Goal: Information Seeking & Learning: Learn about a topic

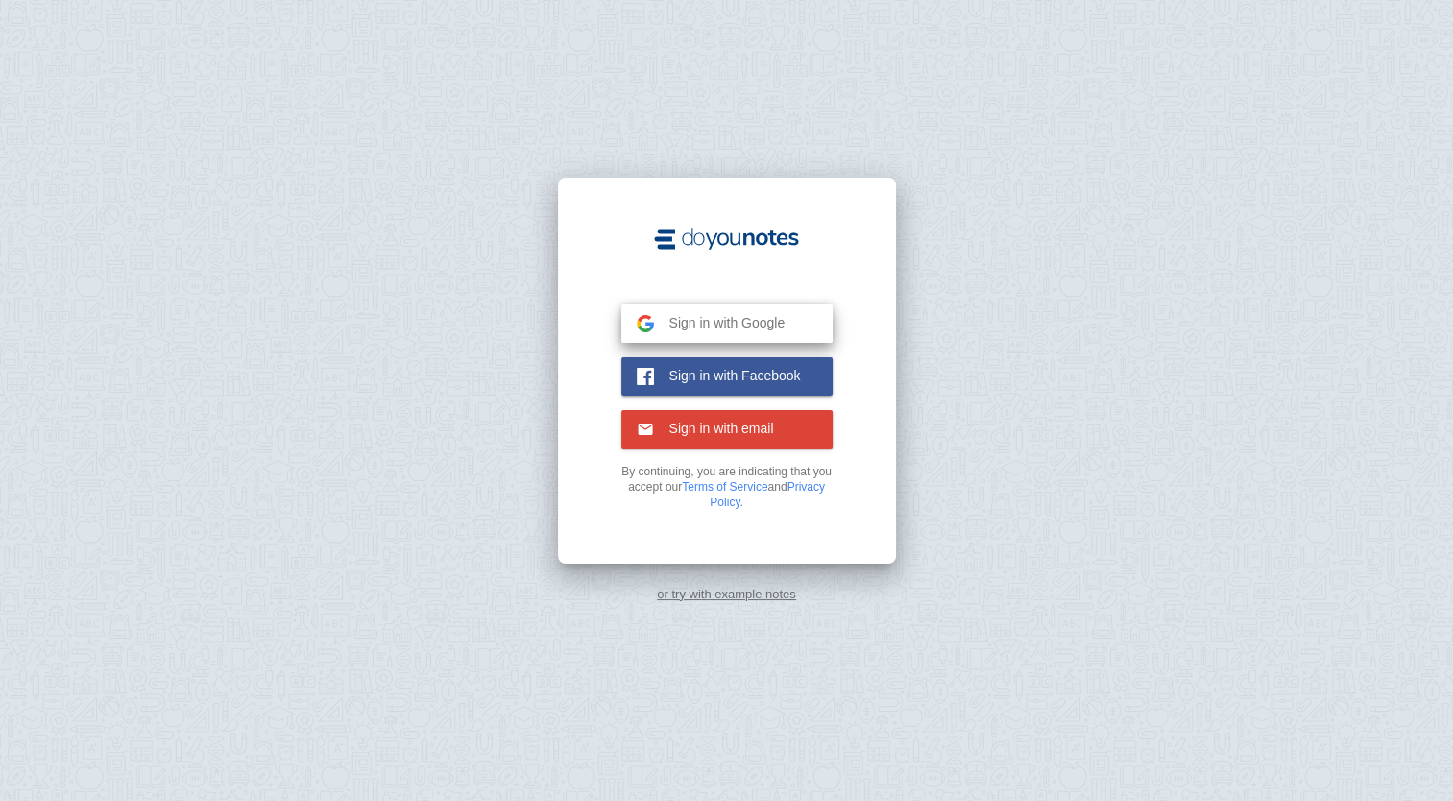
click at [730, 315] on span "Sign in with Google" at bounding box center [720, 322] width 132 height 17
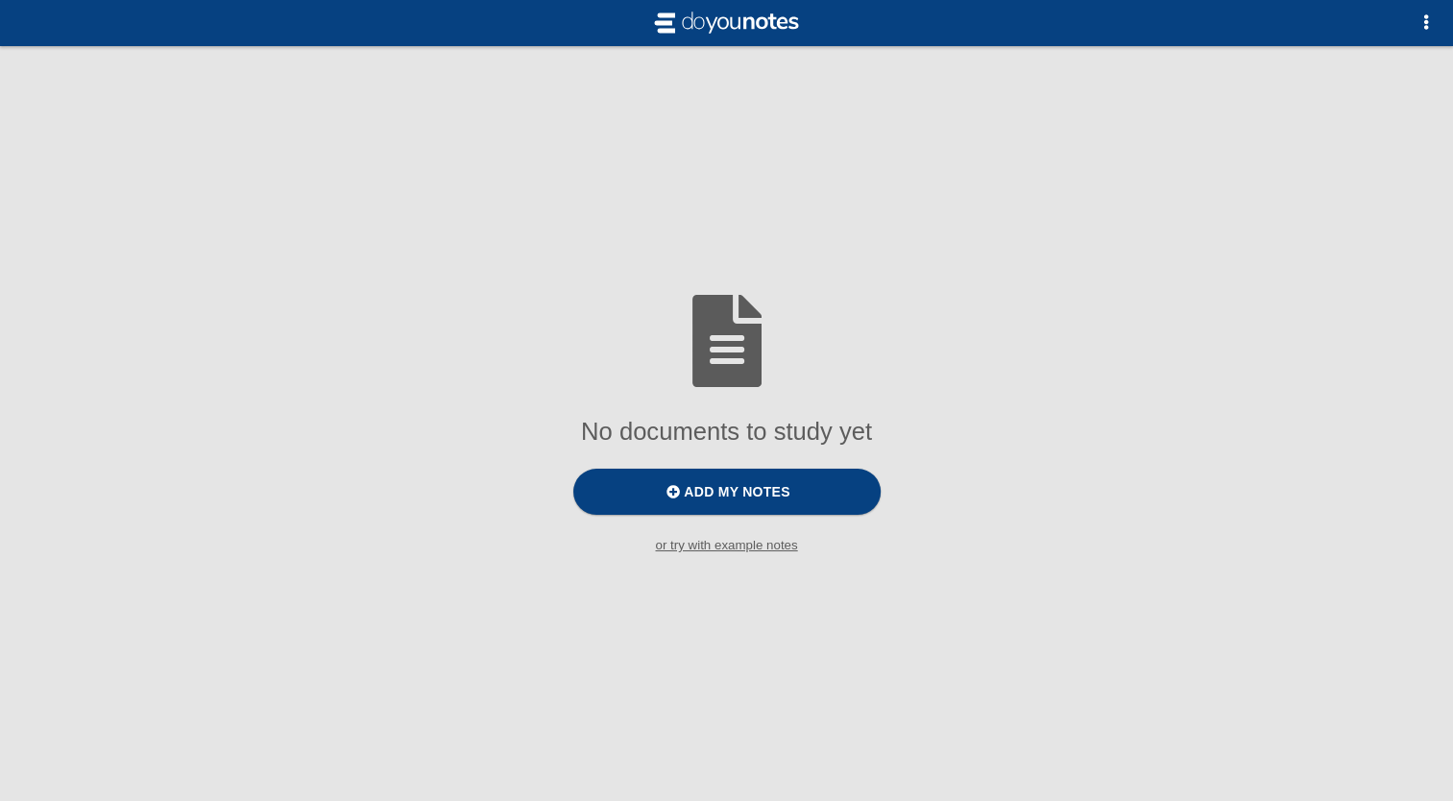
click at [719, 548] on small "or try with example notes" at bounding box center [726, 545] width 1453 height 14
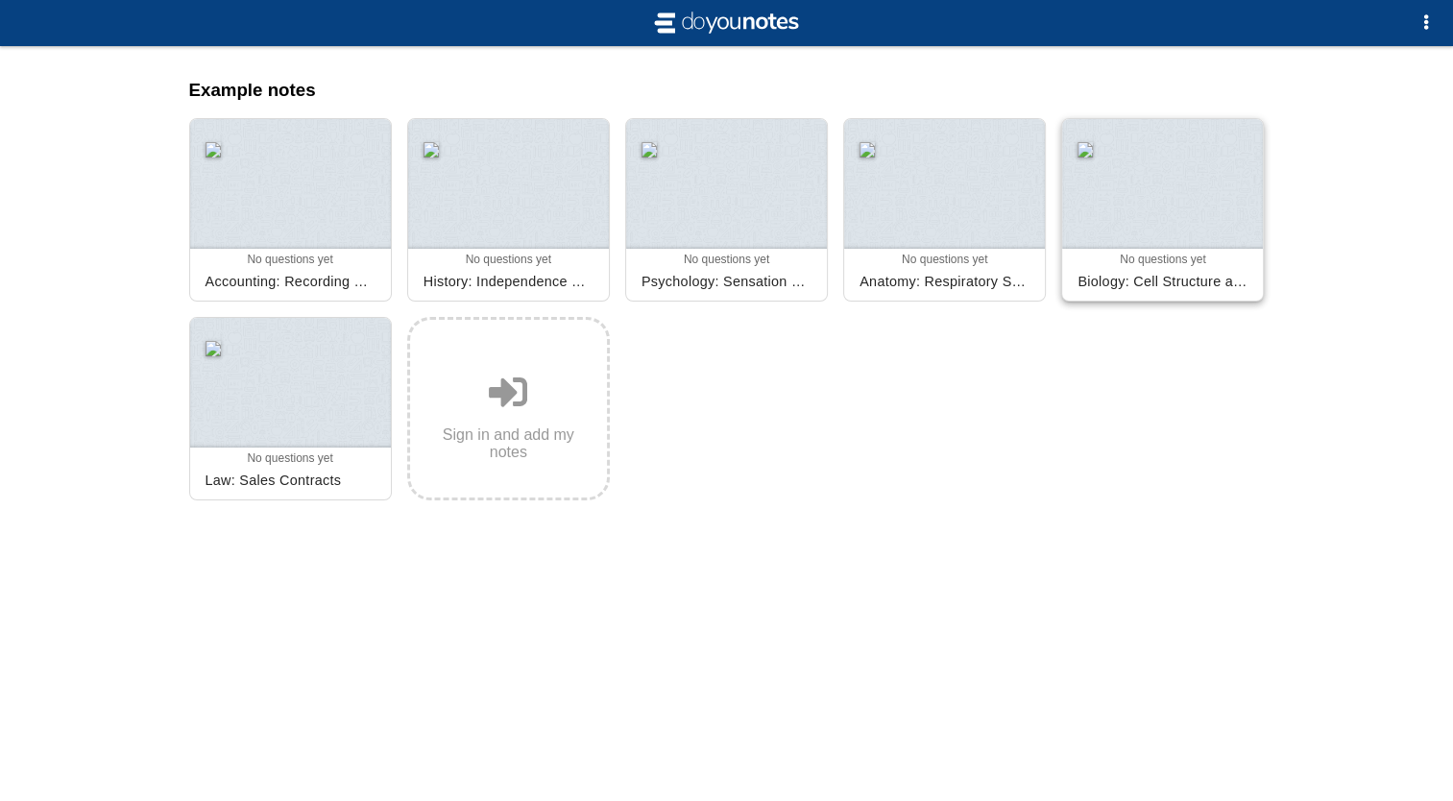
click at [1094, 263] on div "0 0 0 0 No questions yet Archived" at bounding box center [1162, 259] width 185 height 13
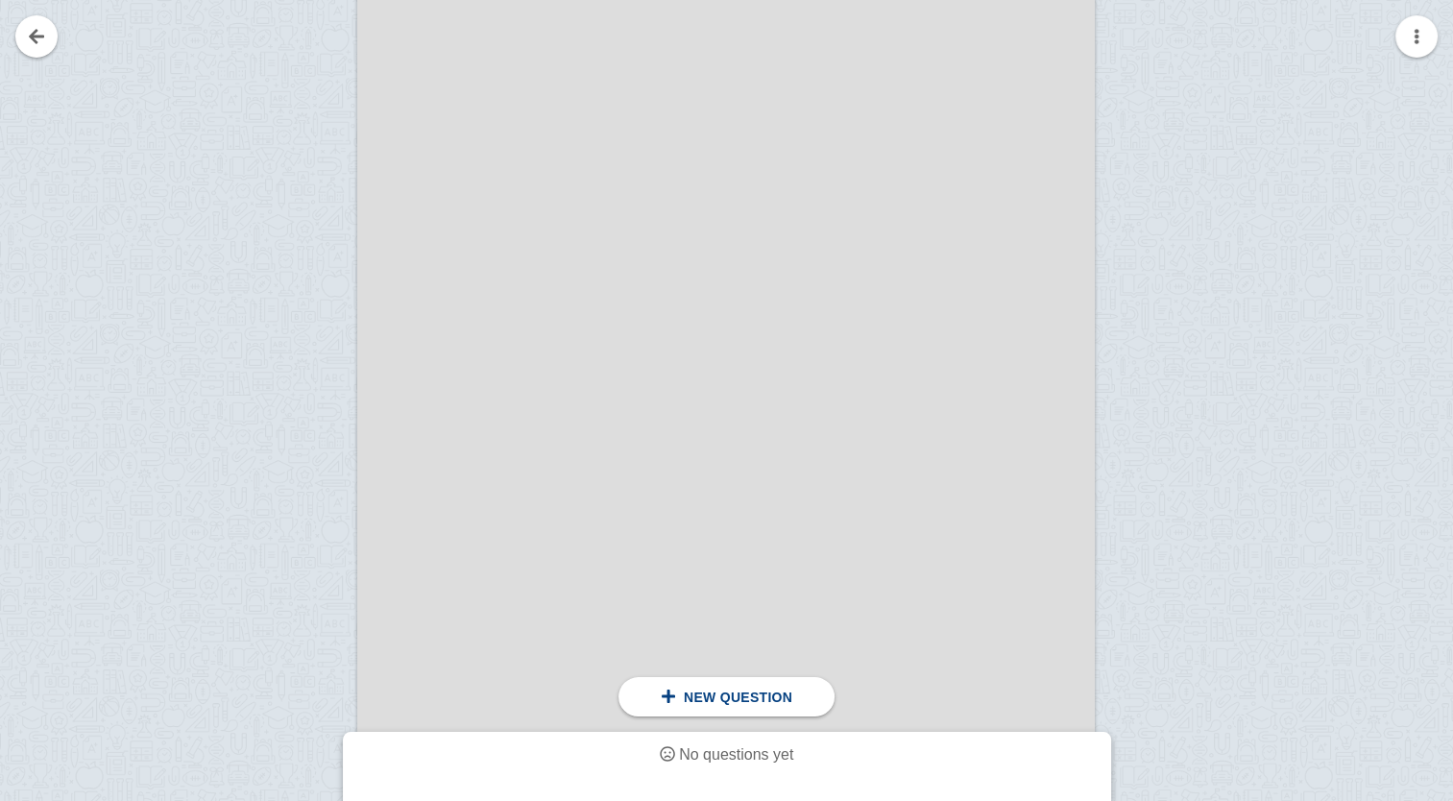
scroll to position [1455, 0]
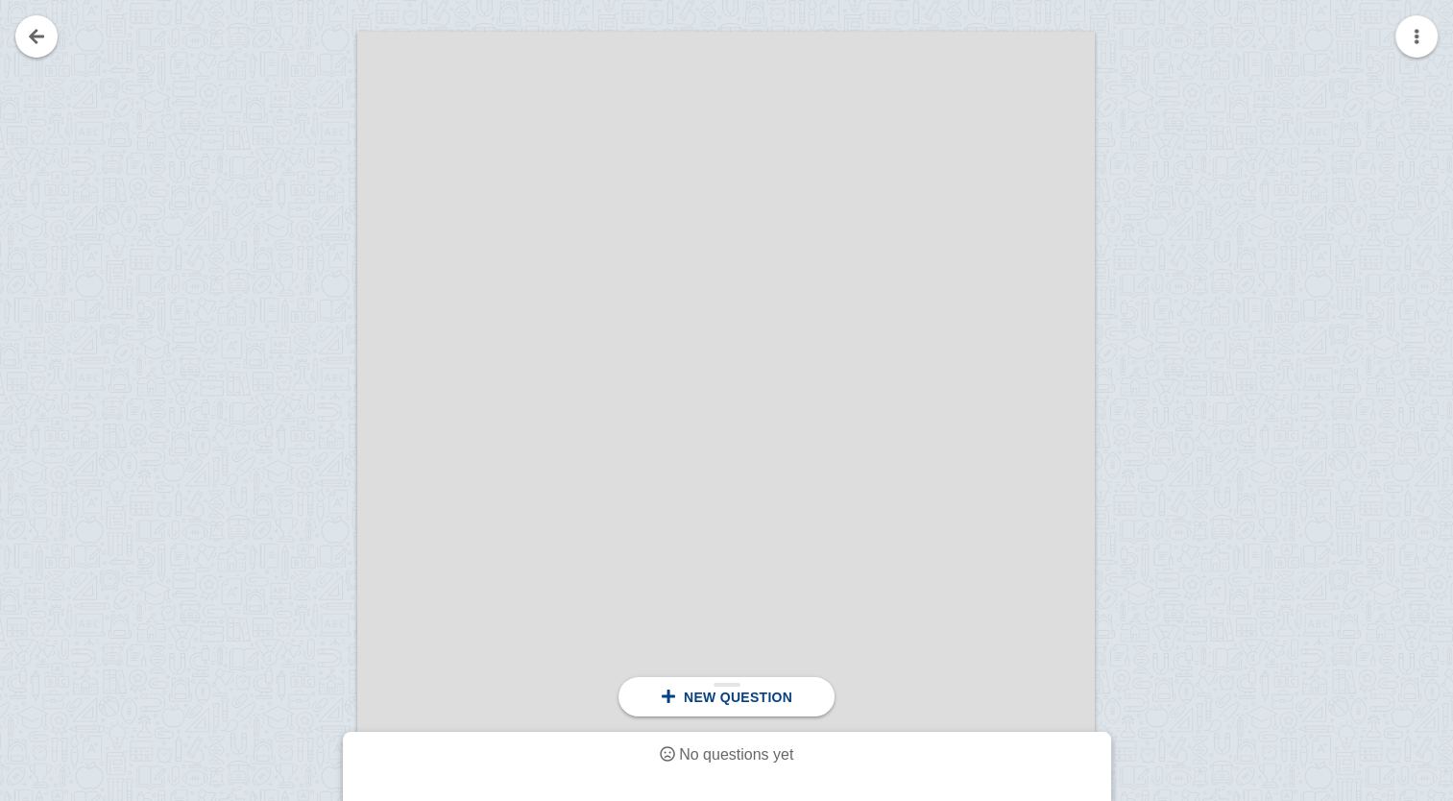
click at [787, 697] on span "New question" at bounding box center [738, 697] width 109 height 15
click at [308, 329] on div at bounding box center [293, 571] width 129 height 1043
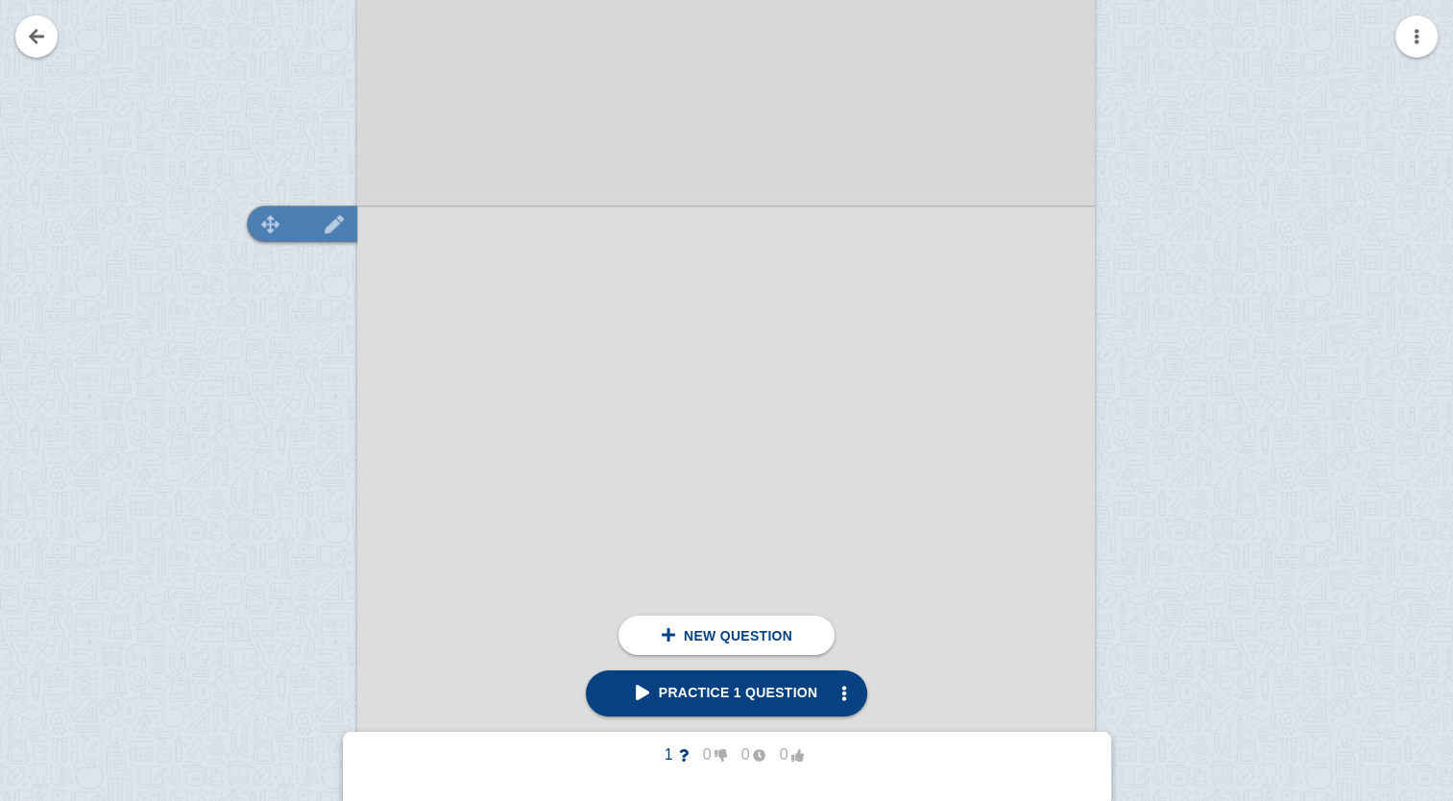
click at [337, 218] on img at bounding box center [334, 224] width 46 height 18
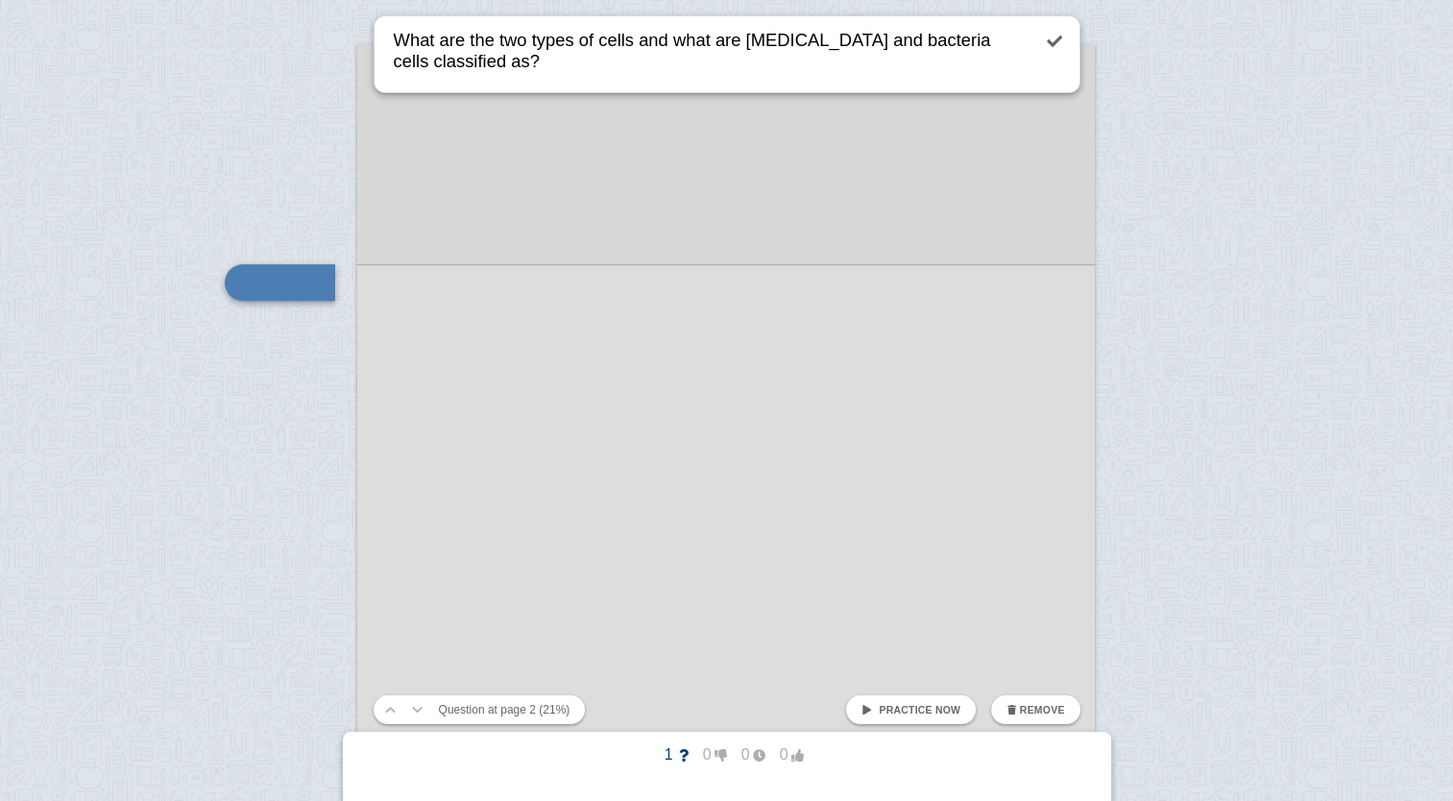
click at [632, 39] on textarea "What are the two types of cells and what are [MEDICAL_DATA] and bacteria cells …" at bounding box center [710, 54] width 640 height 76
drag, startPoint x: 672, startPoint y: 42, endPoint x: 692, endPoint y: 43, distance: 19.2
click at [692, 43] on textarea "What are the two types of cells? and what are [MEDICAL_DATA] and bacteria cells…" at bounding box center [710, 54] width 640 height 76
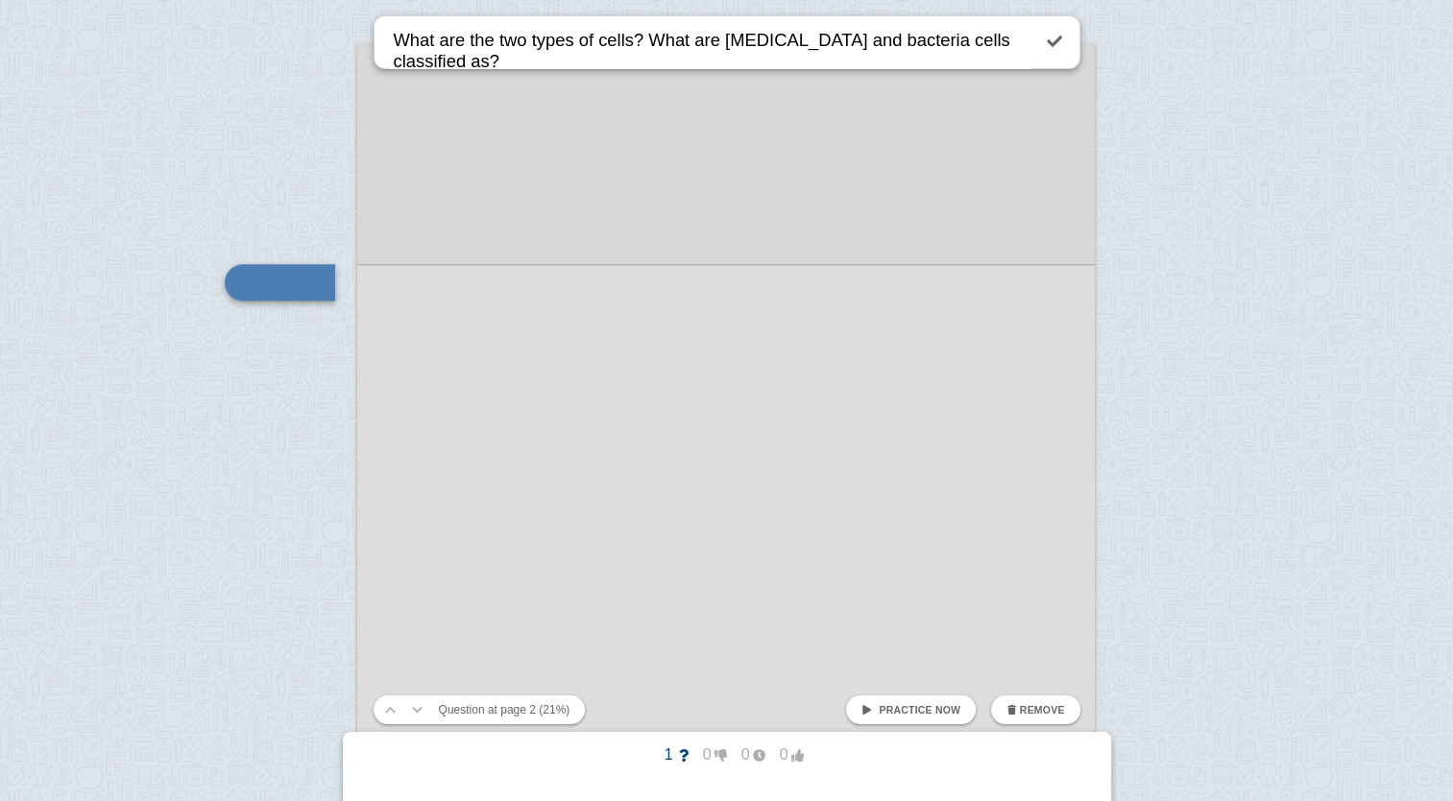
drag, startPoint x: 1013, startPoint y: 46, endPoint x: 644, endPoint y: 38, distance: 369.9
click at [644, 38] on textarea "What are the two types of cells? What are [MEDICAL_DATA] and bacteria cells cla…" at bounding box center [710, 42] width 640 height 52
type textarea "What are the two types of cells?"
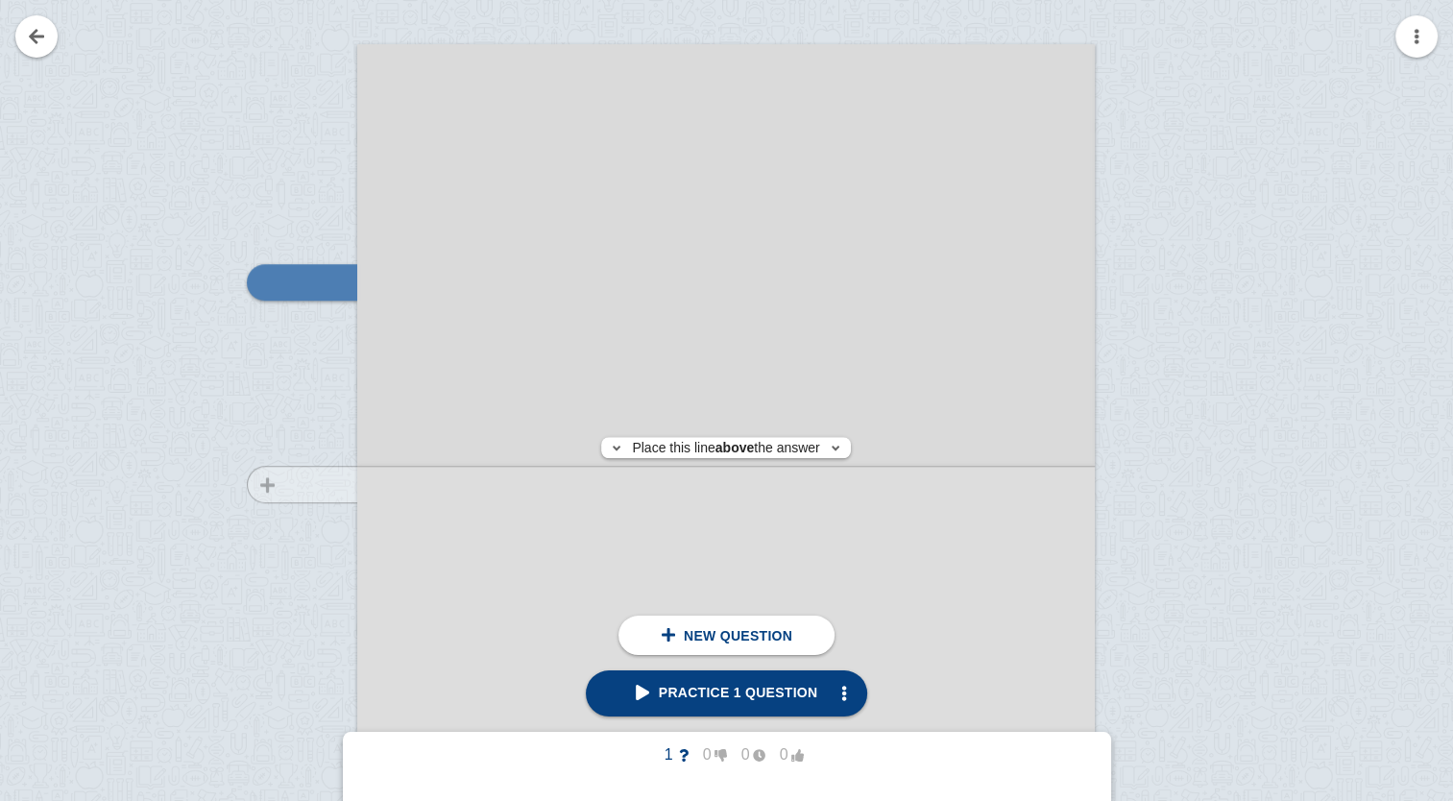
click at [334, 484] on div at bounding box center [293, 583] width 129 height 1043
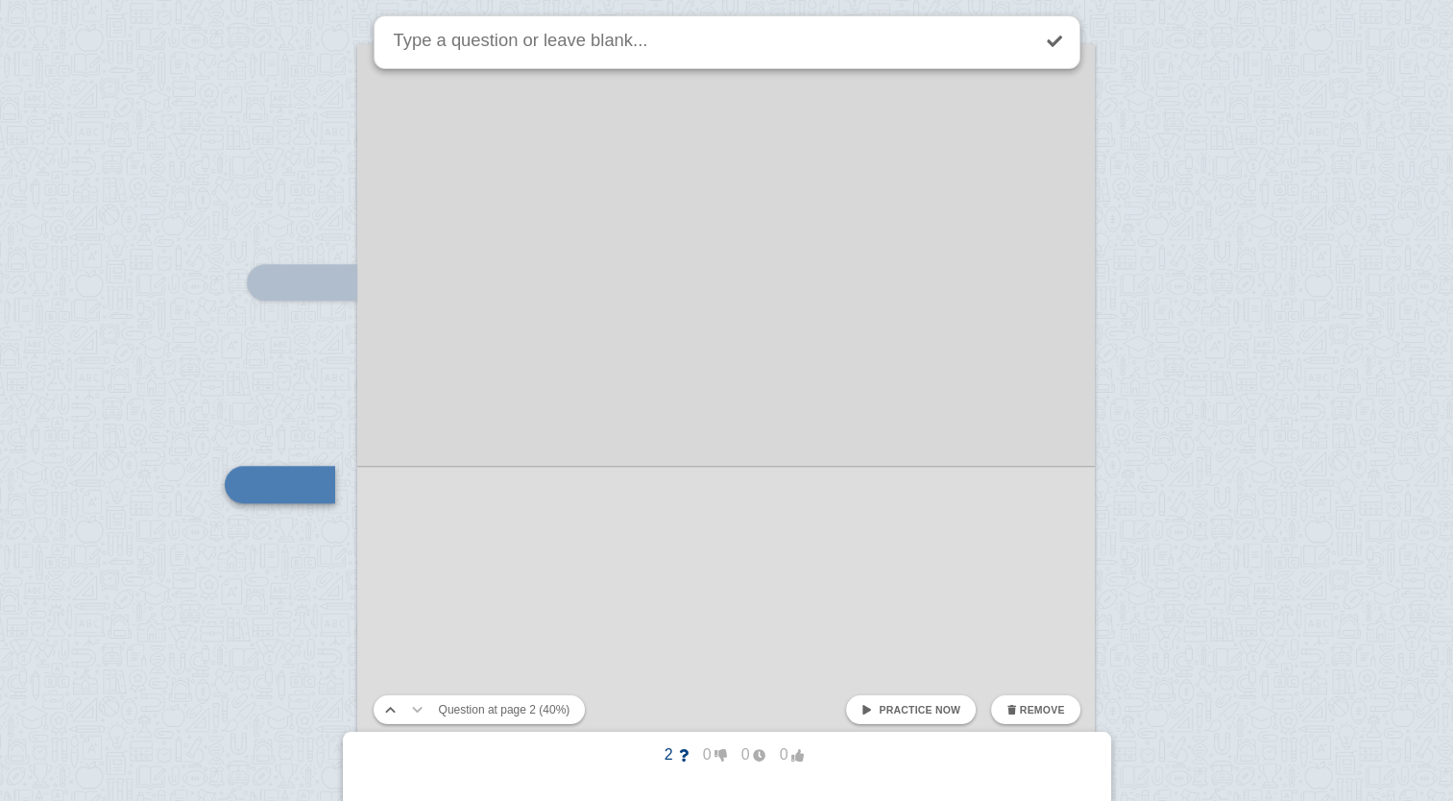
scroll to position [1645, 0]
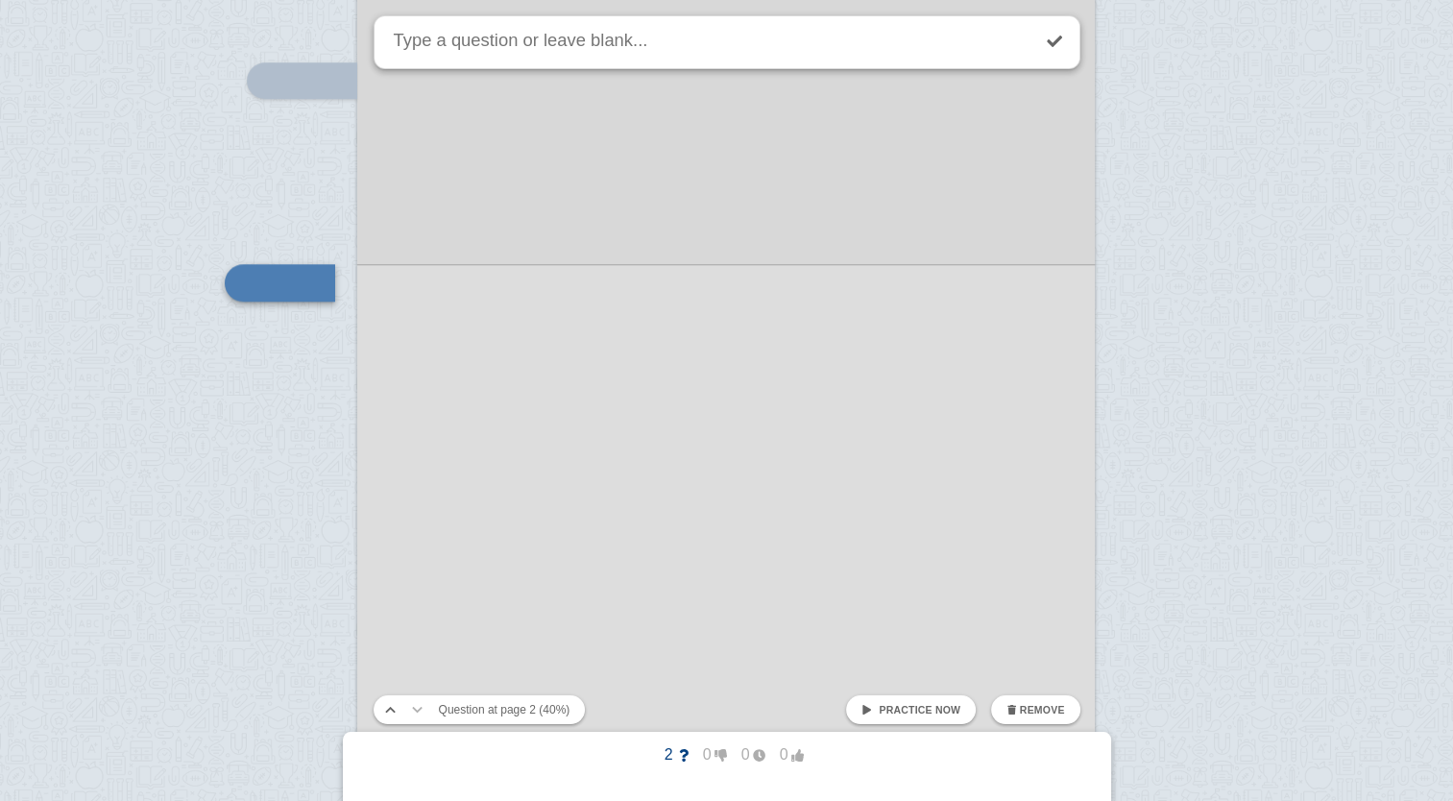
click at [504, 44] on textarea at bounding box center [710, 42] width 640 height 52
type textarea "H"
type textarea "W"
type textarea "H"
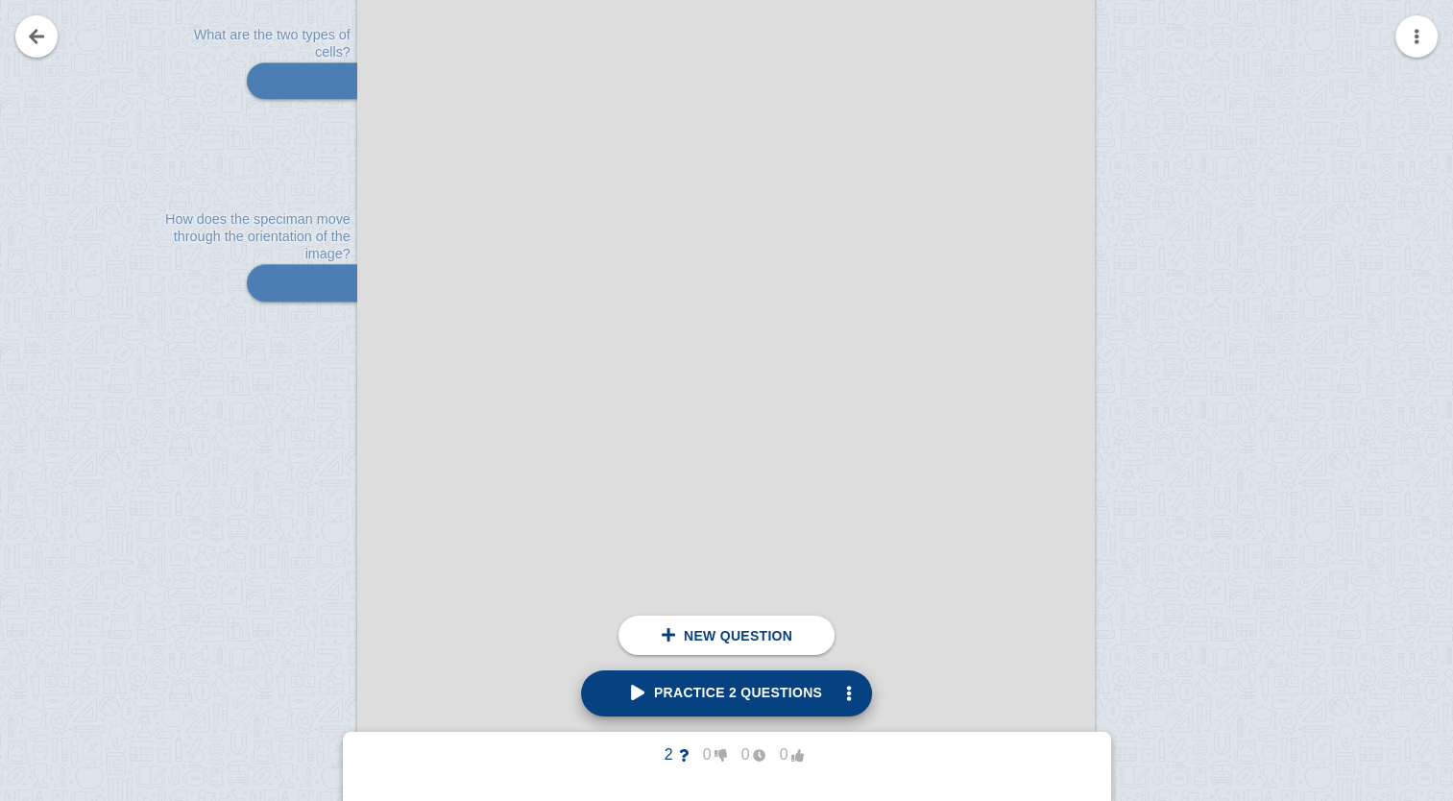
click at [676, 683] on link "Practice 2 questions" at bounding box center [726, 693] width 291 height 46
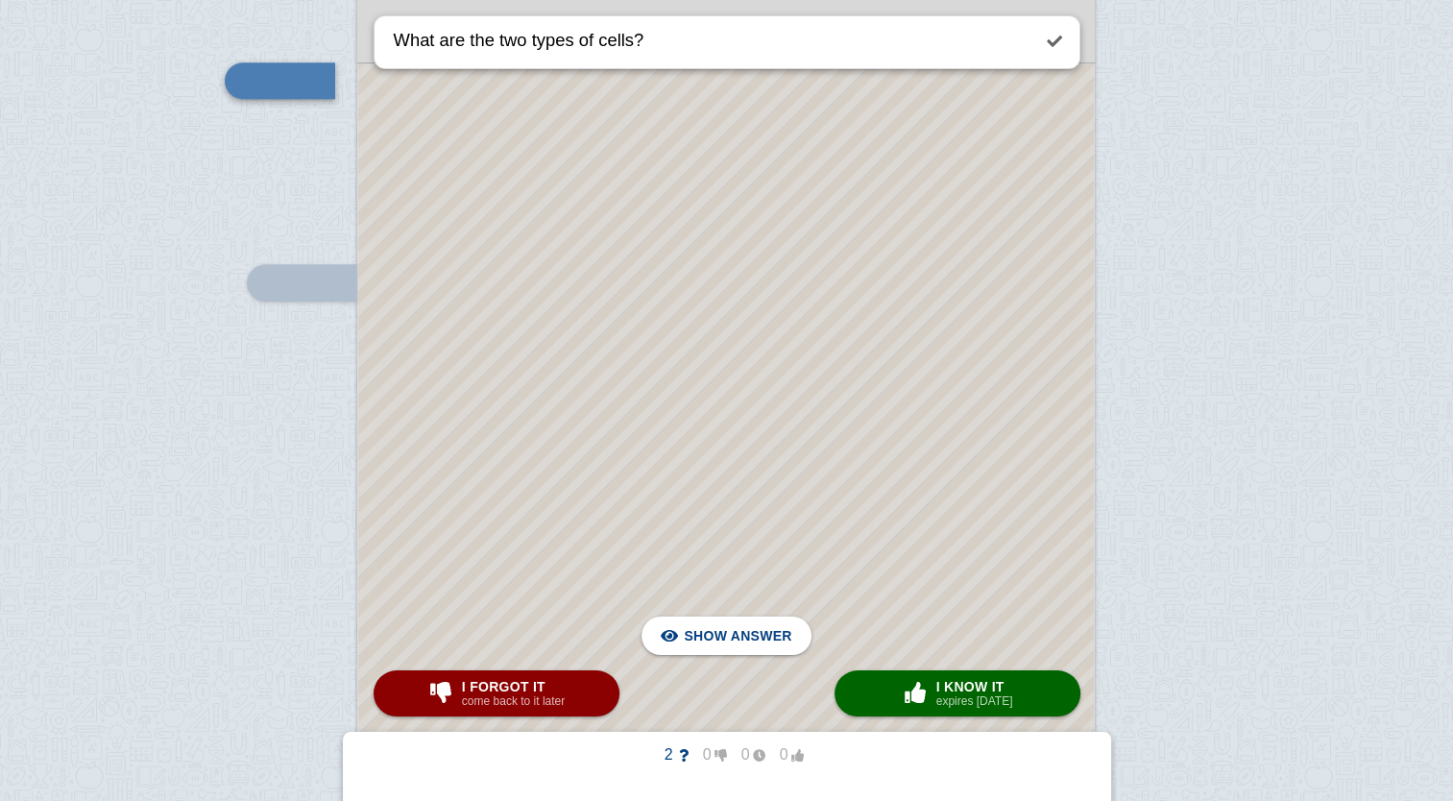
scroll to position [1443, 0]
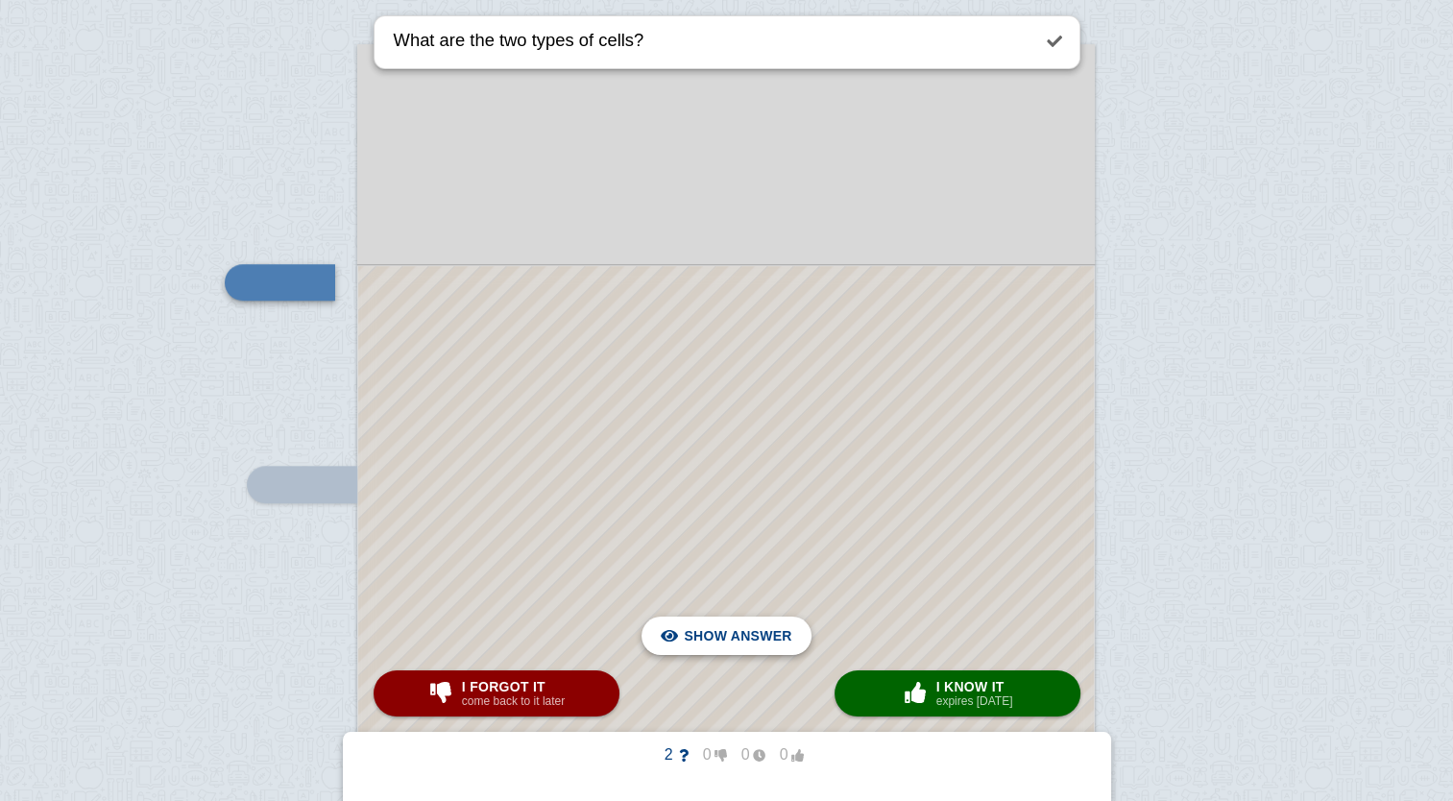
click at [722, 636] on span "Hide answer" at bounding box center [742, 636] width 100 height 42
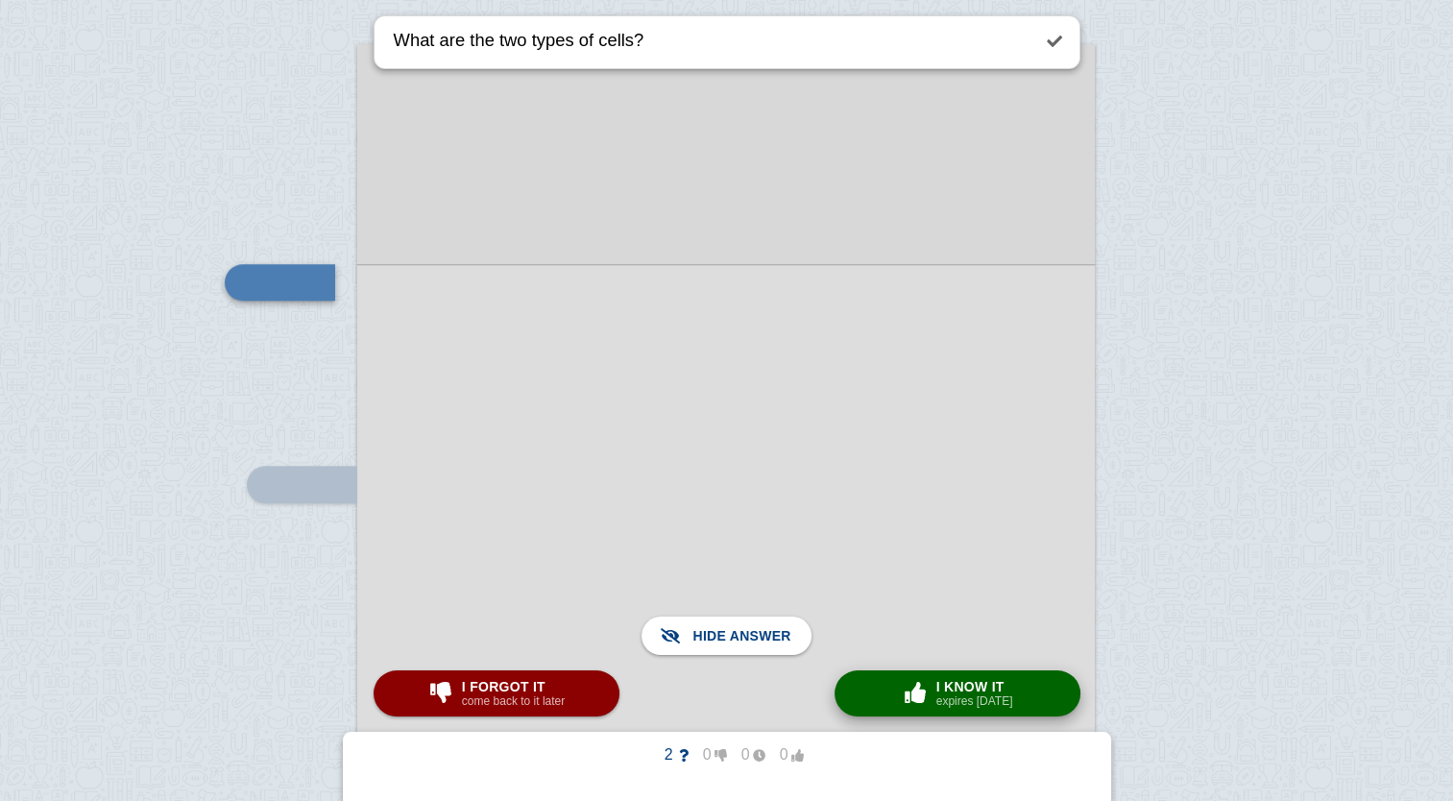
click at [960, 682] on span "I know it" at bounding box center [975, 686] width 77 height 15
type textarea "How does the speciman move through the orientation of the image?"
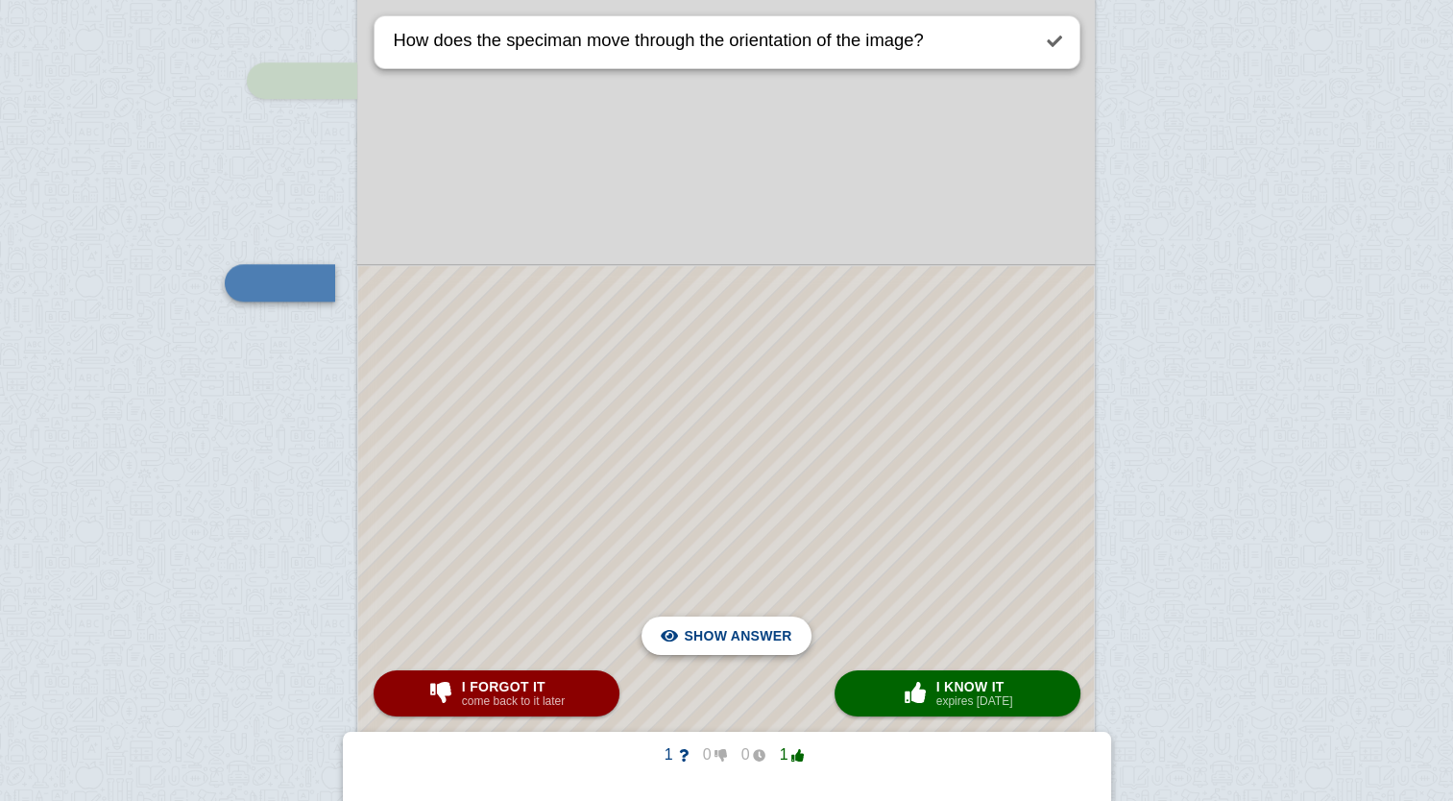
click at [755, 639] on span "Hide answer" at bounding box center [742, 636] width 100 height 42
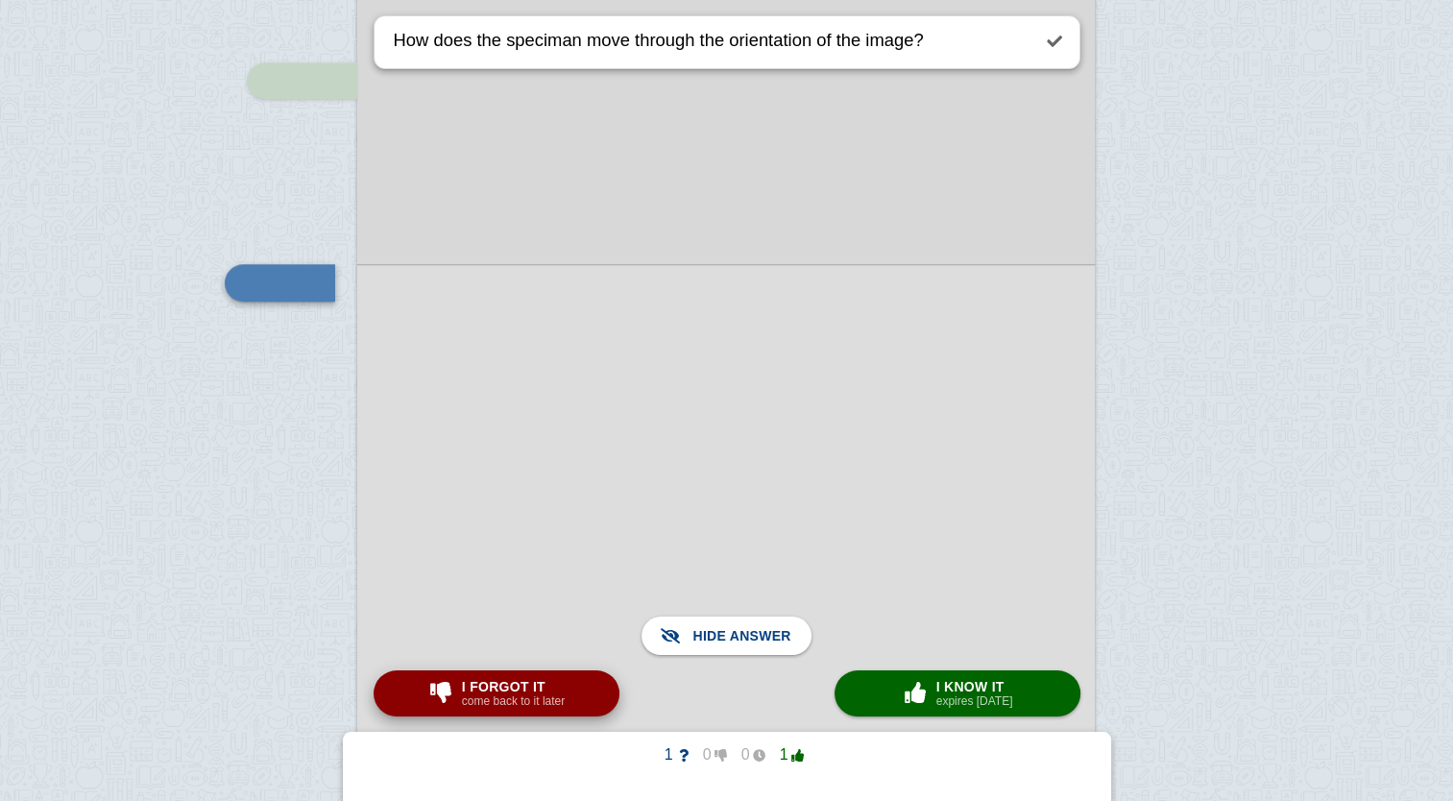
click at [537, 706] on small "come back to it later" at bounding box center [513, 701] width 103 height 13
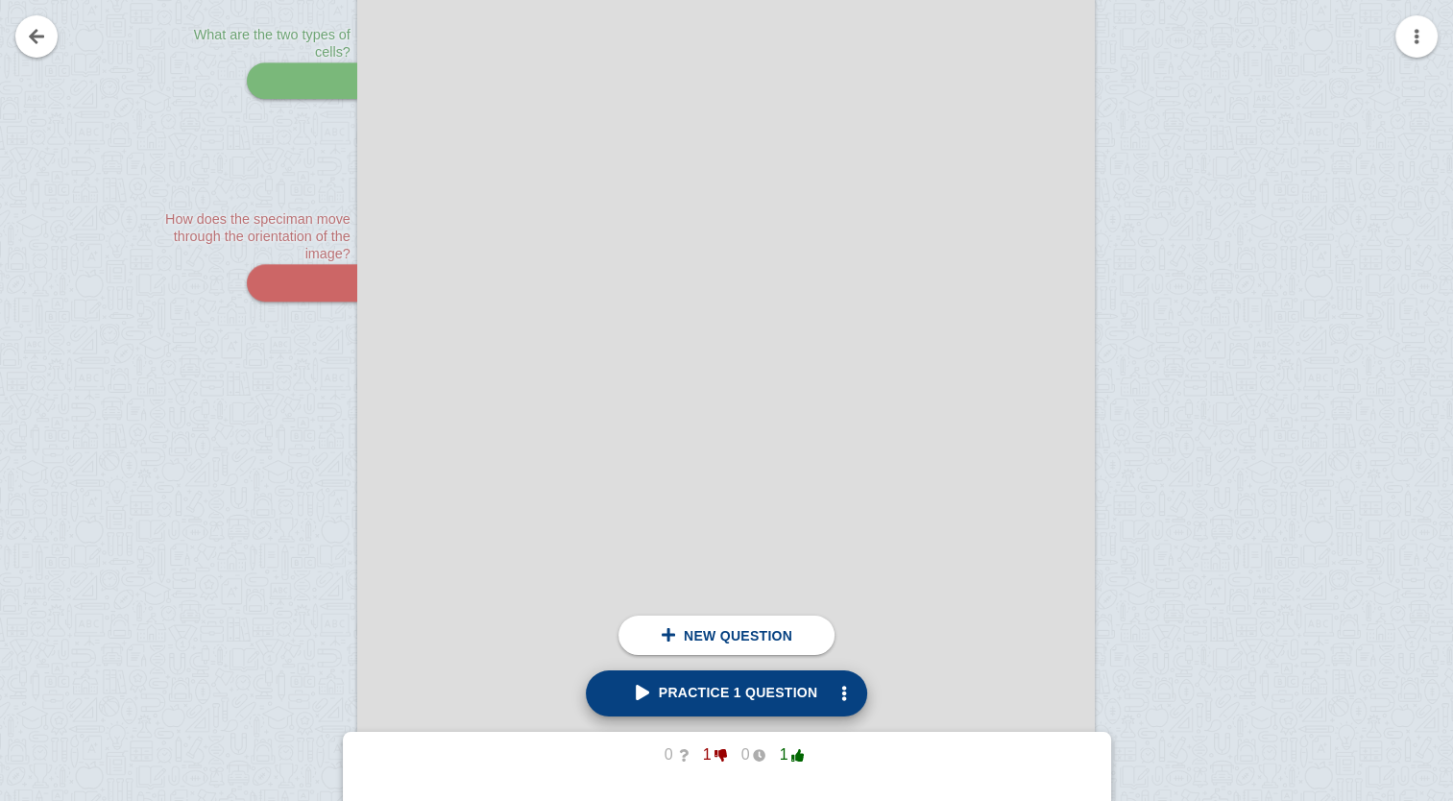
click at [758, 679] on link "Practice 1 question" at bounding box center [727, 693] width 282 height 46
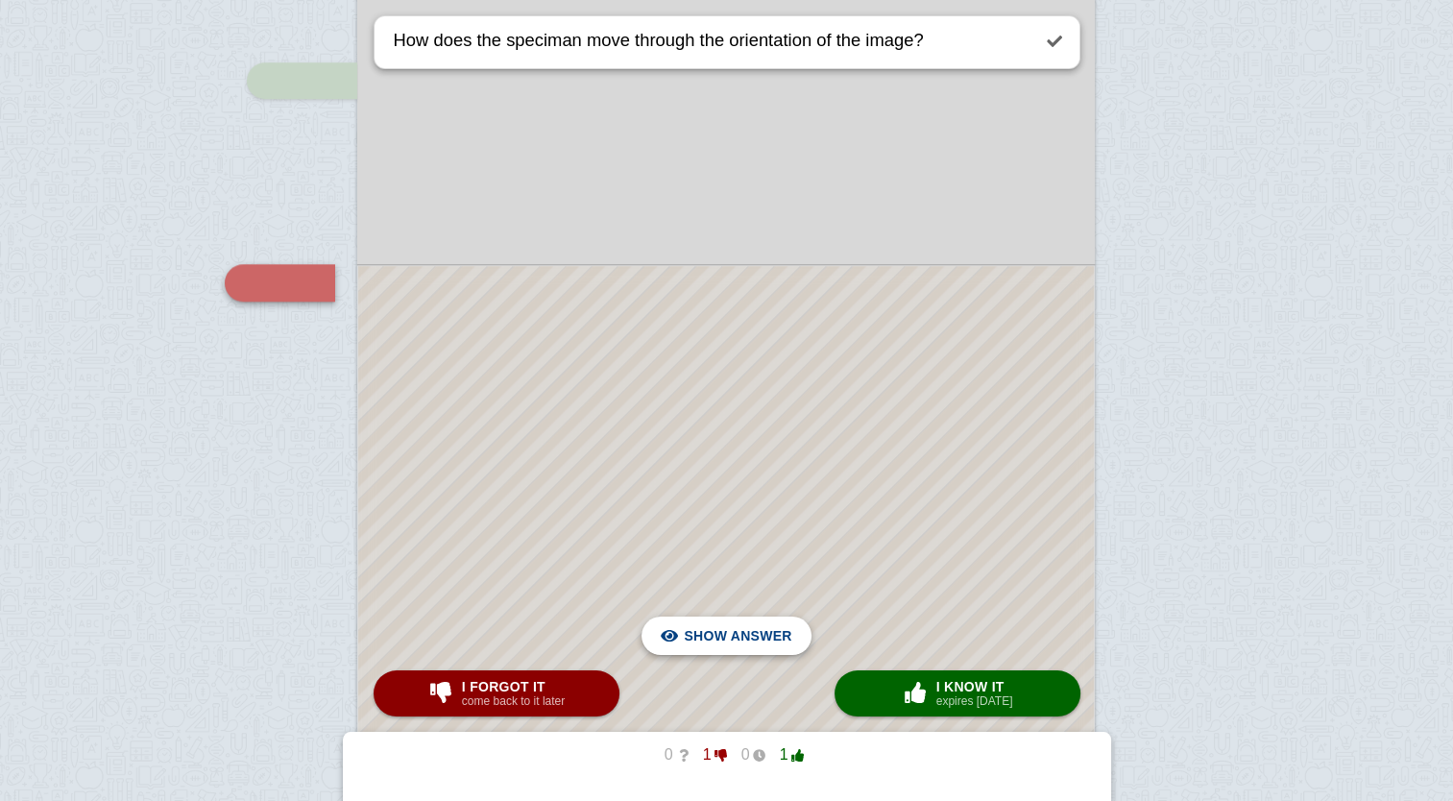
click at [681, 624] on div "Hide answer" at bounding box center [726, 636] width 138 height 38
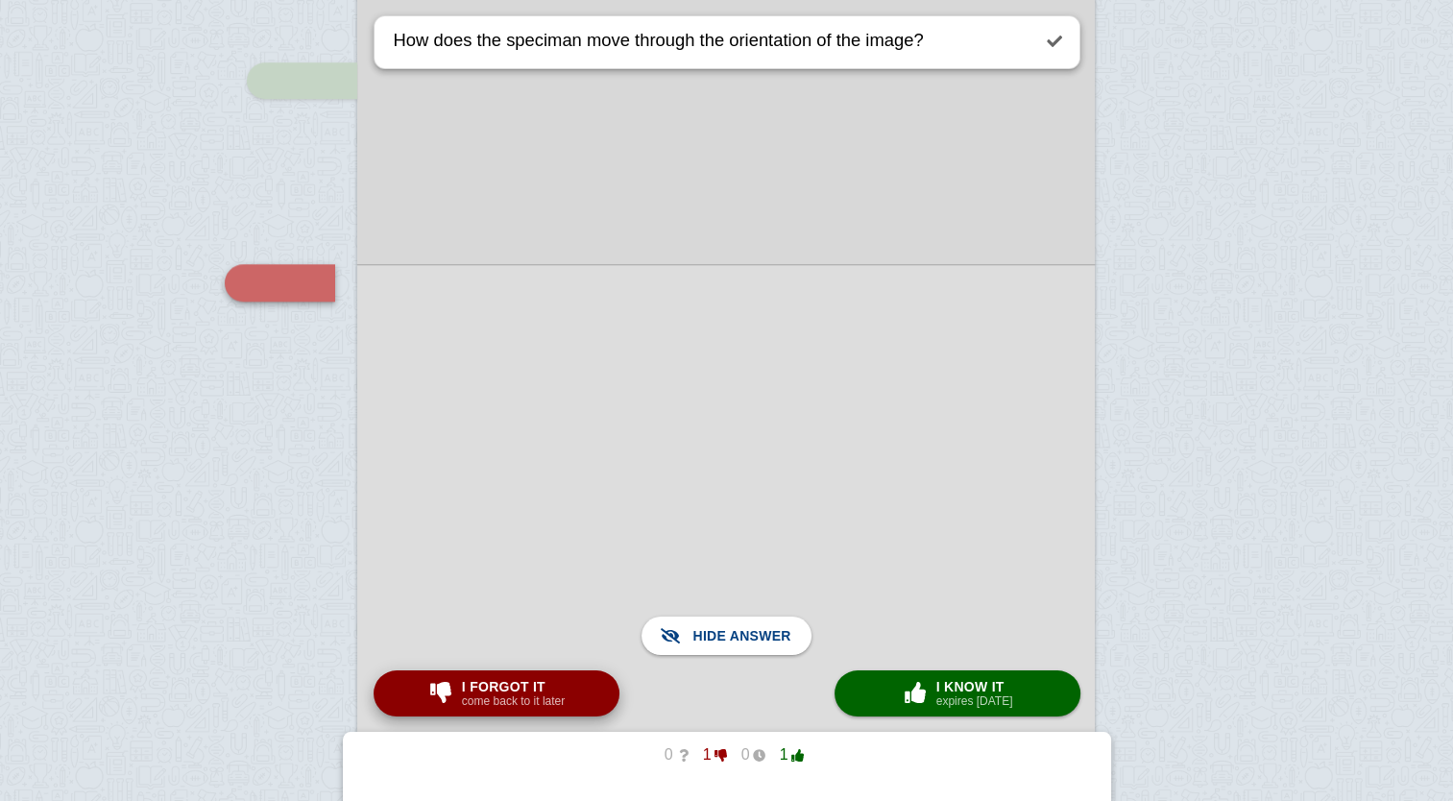
click at [542, 690] on span "I forgot it" at bounding box center [513, 686] width 103 height 15
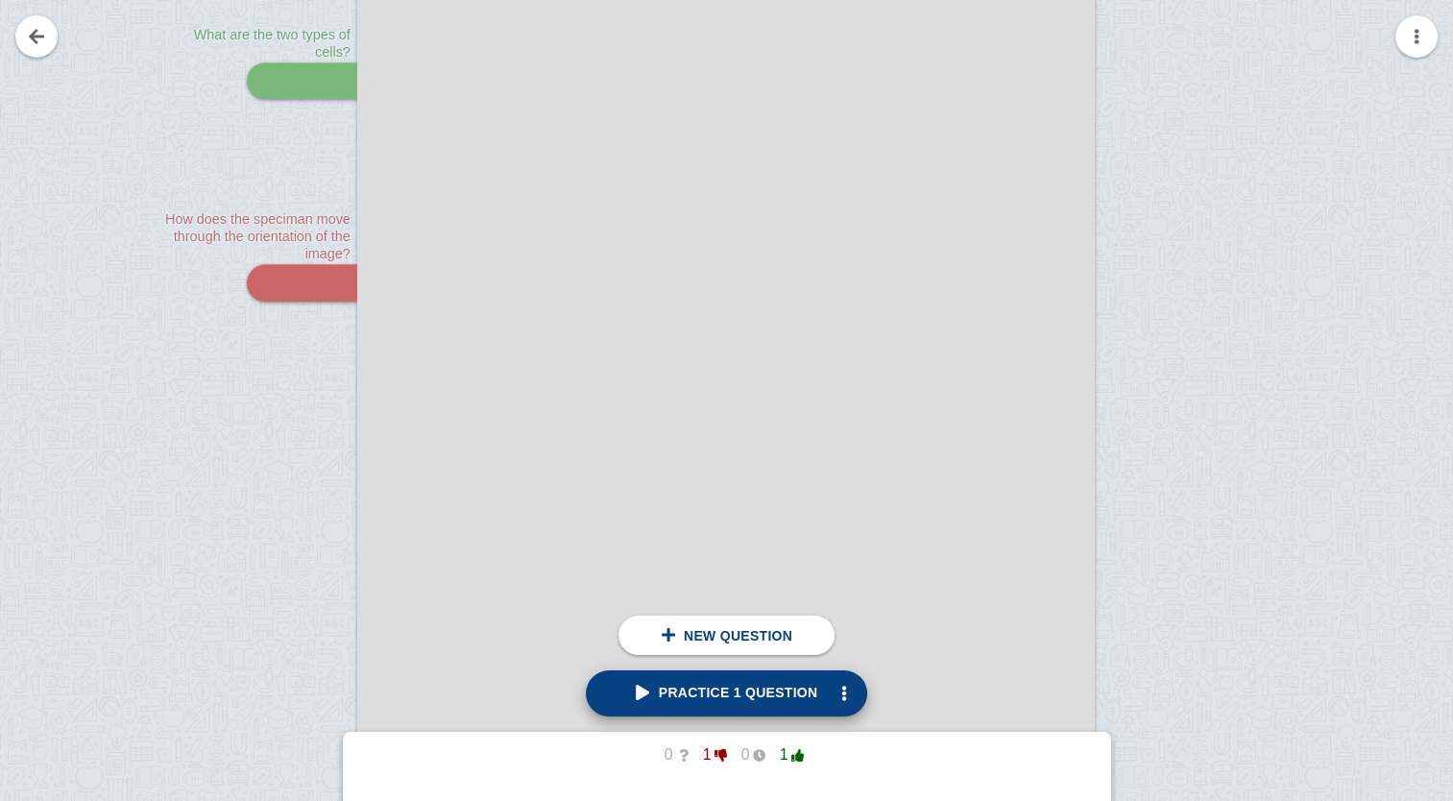
click at [698, 707] on link "Practice 1 question" at bounding box center [727, 693] width 282 height 46
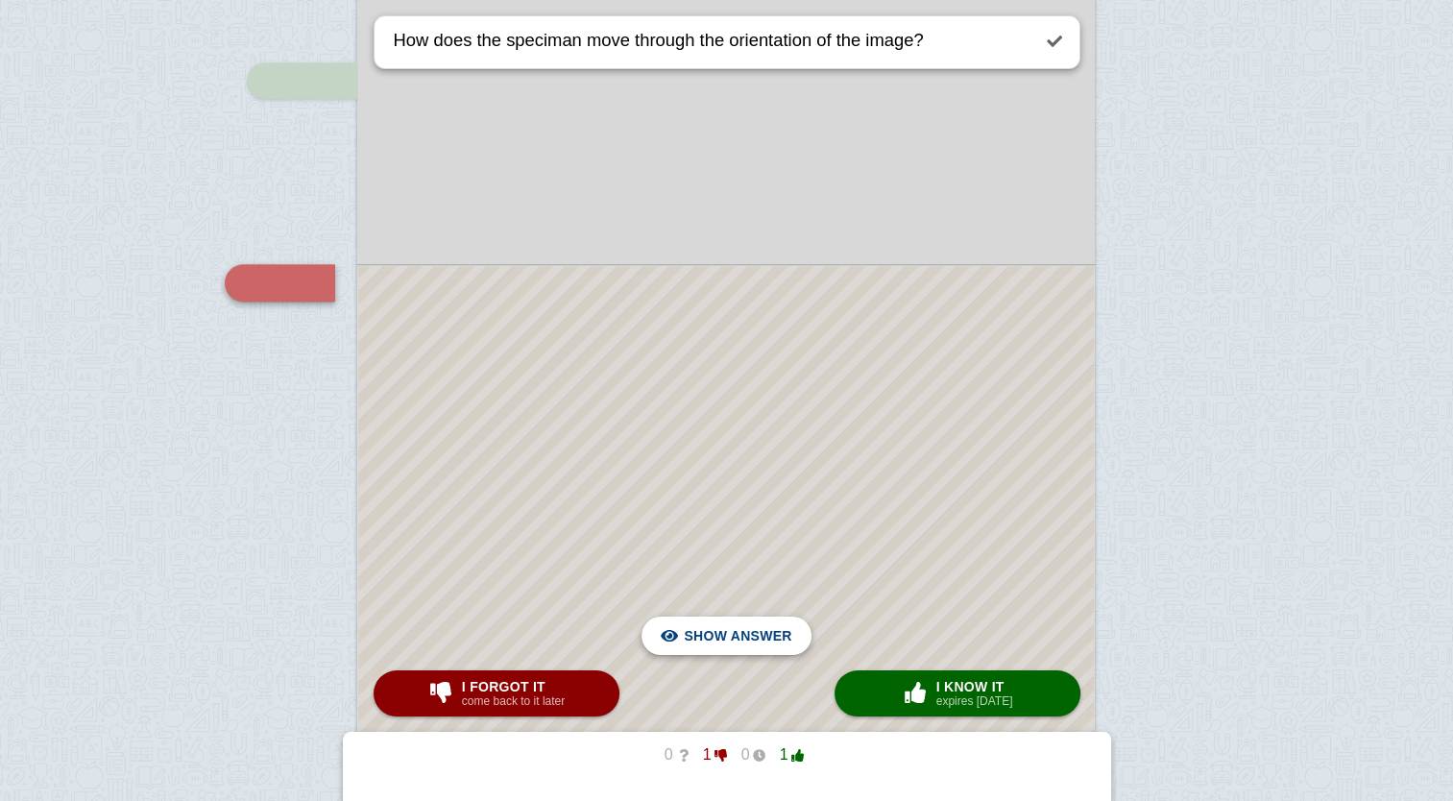
click at [773, 645] on span "Hide answer" at bounding box center [742, 636] width 100 height 42
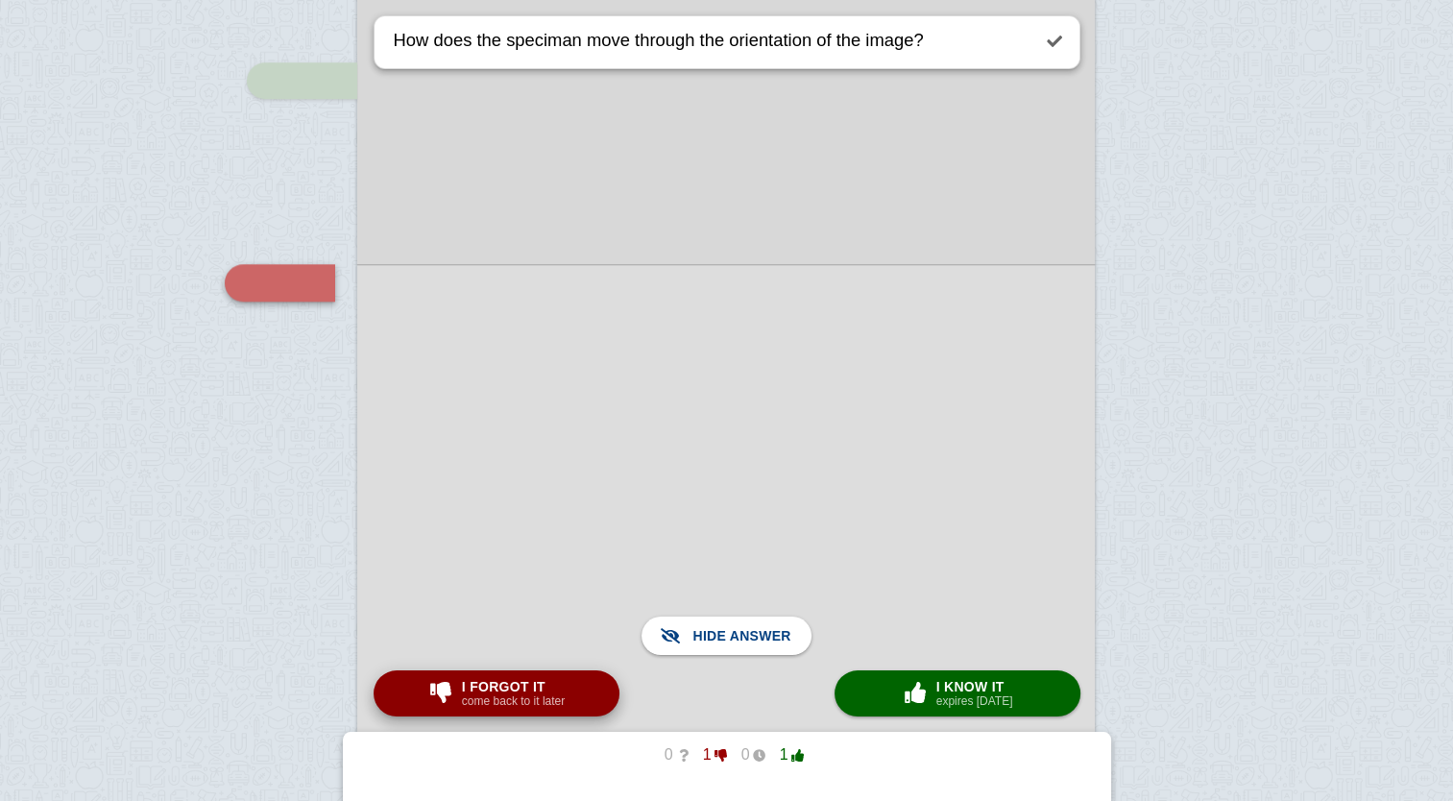
click at [519, 704] on small "come back to it later" at bounding box center [513, 701] width 103 height 13
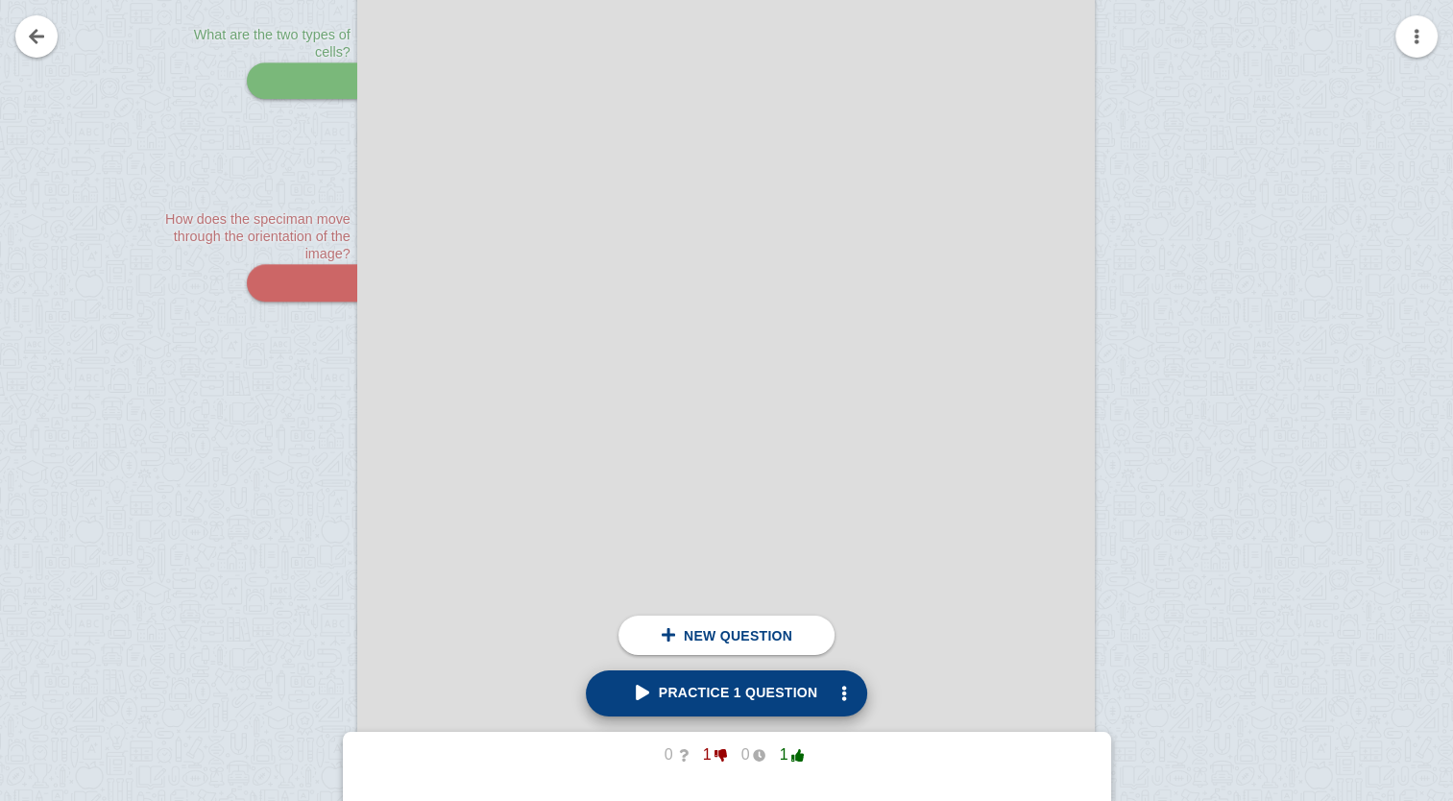
click at [711, 690] on span "Practice 1 question" at bounding box center [727, 692] width 183 height 15
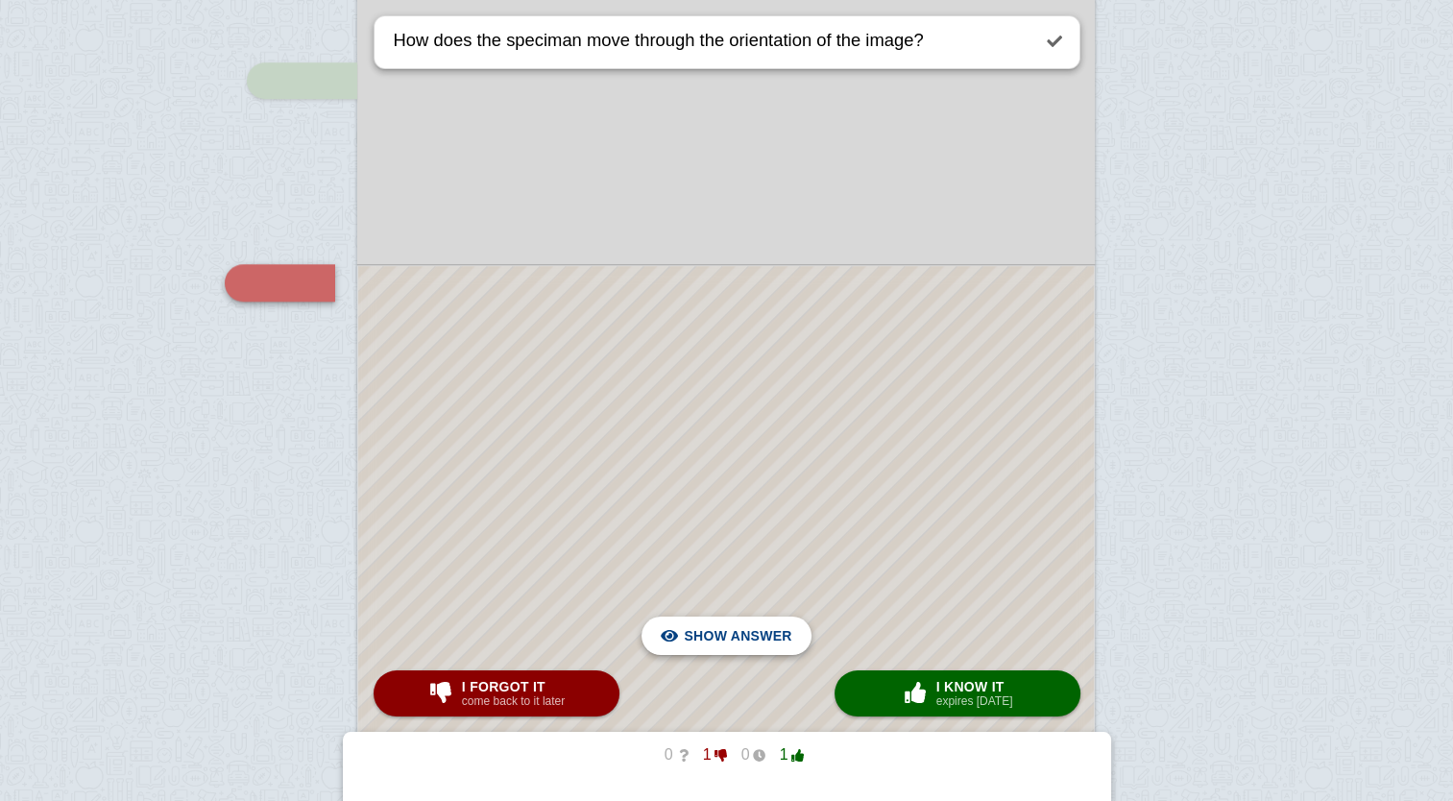
click at [676, 631] on div "Hide answer" at bounding box center [726, 636] width 138 height 38
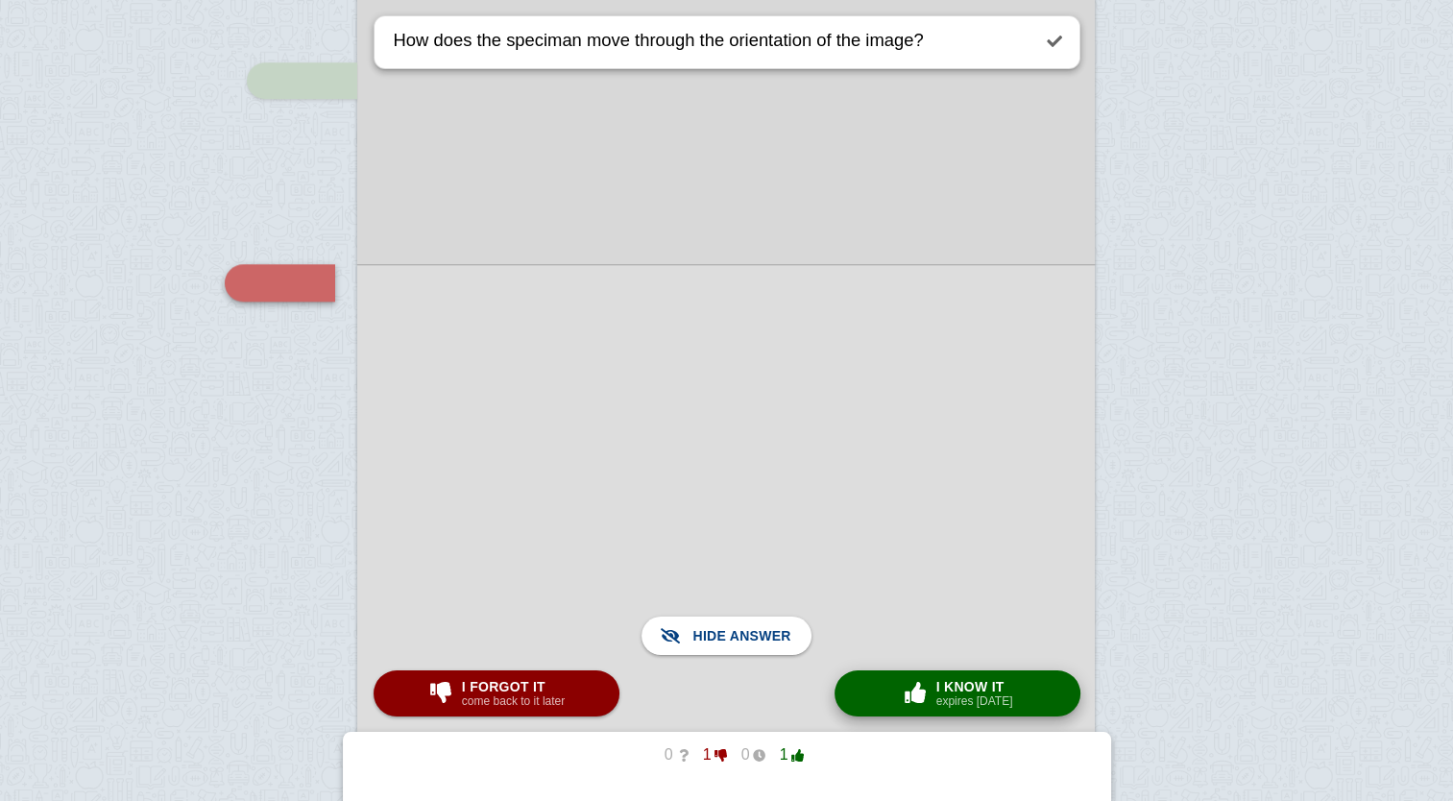
click at [895, 686] on button "× 0 I know it expires [DATE]" at bounding box center [958, 693] width 246 height 46
checkbox input "true"
